Goal: Task Accomplishment & Management: Manage account settings

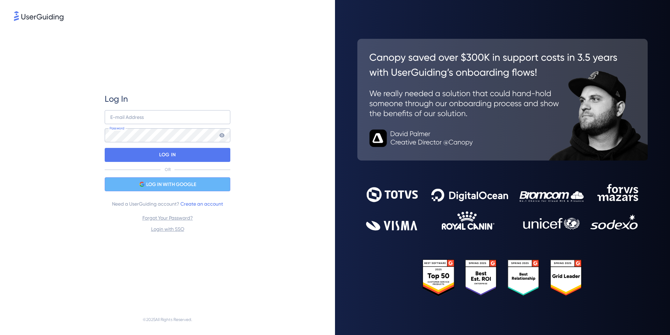
click at [173, 181] on span "LOG IN WITH GOOGLE" at bounding box center [171, 184] width 50 height 8
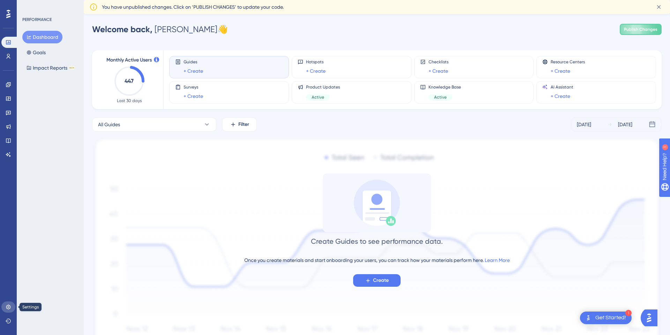
click at [7, 308] on icon at bounding box center [9, 307] width 6 height 6
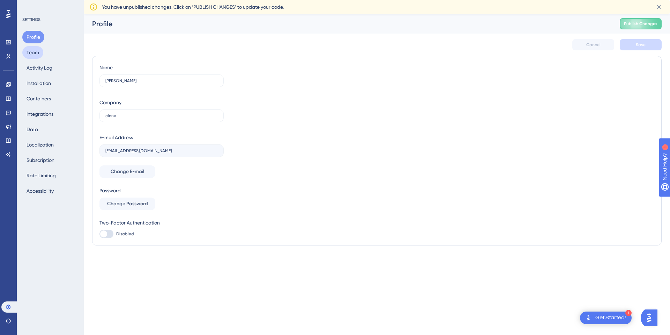
click at [34, 55] on button "Team" at bounding box center [32, 52] width 21 height 13
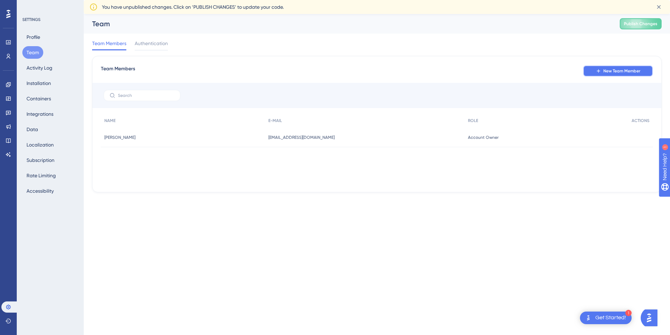
click at [611, 70] on span "New Team Member" at bounding box center [622, 71] width 37 height 6
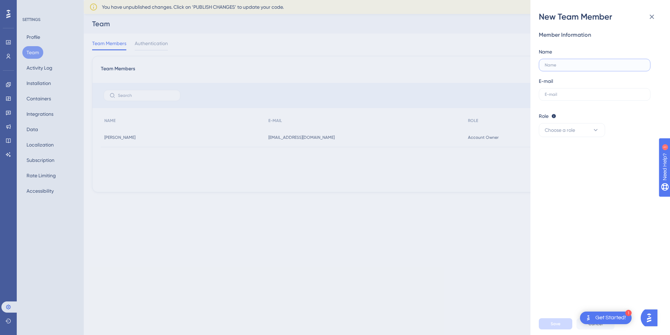
click at [596, 66] on input "text" at bounding box center [595, 65] width 100 height 5
type input "[PERSON_NAME]"
click at [607, 91] on label at bounding box center [595, 94] width 112 height 13
click at [607, 92] on input "text" at bounding box center [595, 94] width 100 height 5
type input "[EMAIL_ADDRESS][DOMAIN_NAME]"
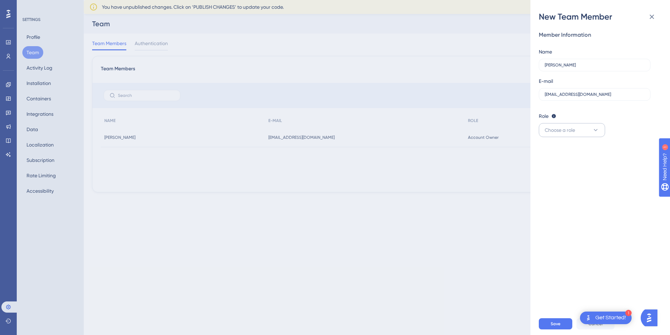
click at [594, 138] on div "Member Information Name [PERSON_NAME] E-mail [EMAIL_ADDRESS][DOMAIN_NAME] Role …" at bounding box center [603, 167] width 129 height 290
click at [593, 132] on icon at bounding box center [596, 129] width 7 height 7
click at [570, 166] on div "Publisher Publisher" at bounding box center [572, 165] width 46 height 14
click at [556, 323] on span "Save" at bounding box center [556, 324] width 10 height 6
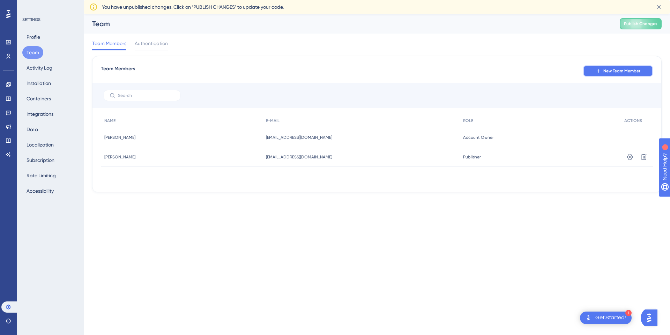
click at [615, 70] on span "New Team Member" at bounding box center [622, 71] width 37 height 6
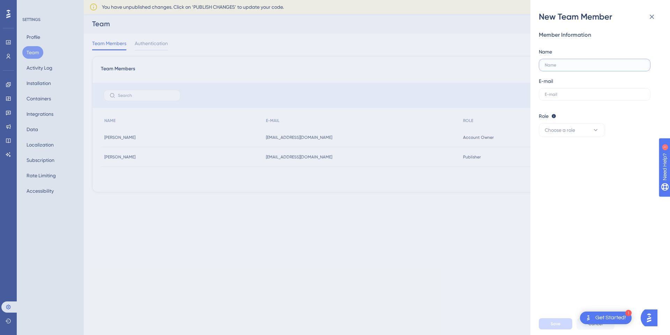
click at [568, 63] on input "text" at bounding box center [595, 65] width 100 height 5
type input "[PERSON_NAME]"
click at [583, 93] on input "text" at bounding box center [595, 94] width 100 height 5
type input "[EMAIL_ADDRESS][DOMAIN_NAME]"
click at [592, 127] on button "Choose a role" at bounding box center [572, 130] width 66 height 14
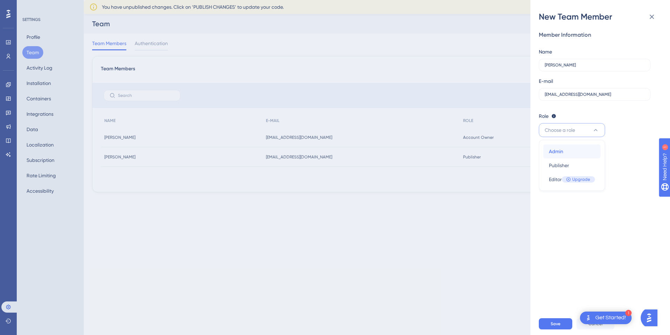
click at [586, 151] on div "Admin Admin" at bounding box center [572, 151] width 46 height 14
click at [565, 324] on button "Save" at bounding box center [556, 323] width 34 height 11
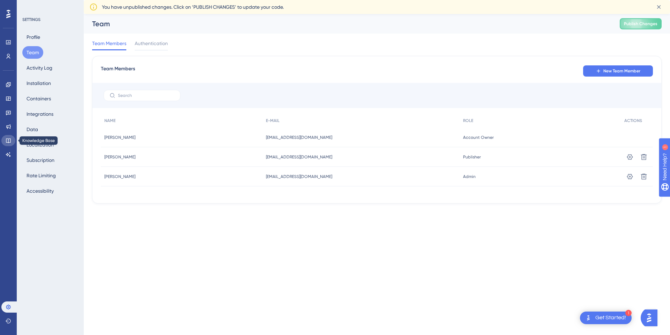
click at [8, 138] on icon at bounding box center [8, 140] width 5 height 5
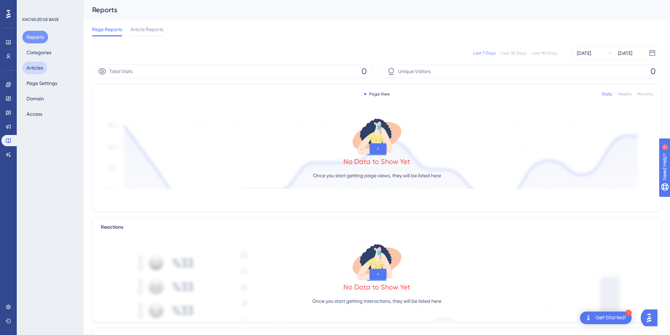
drag, startPoint x: 39, startPoint y: 64, endPoint x: 42, endPoint y: 63, distance: 3.6
click at [39, 64] on button "Articles" at bounding box center [34, 67] width 25 height 13
